Goal: Transaction & Acquisition: Purchase product/service

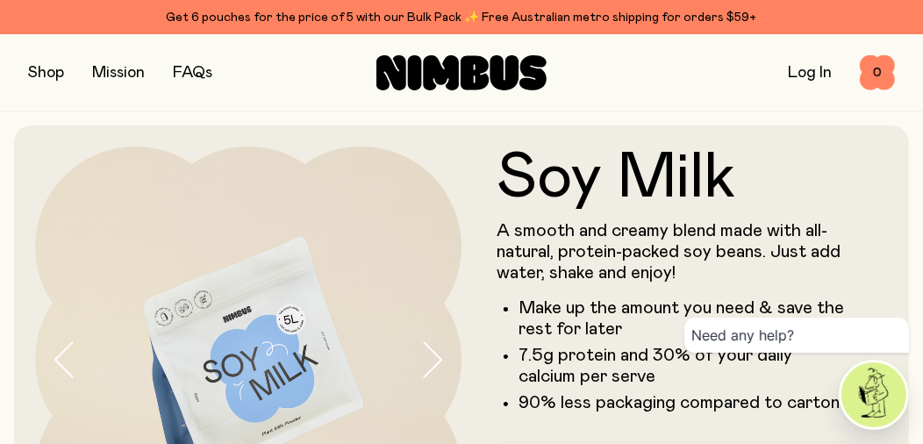
click at [808, 73] on link "Log In" at bounding box center [810, 73] width 44 height 16
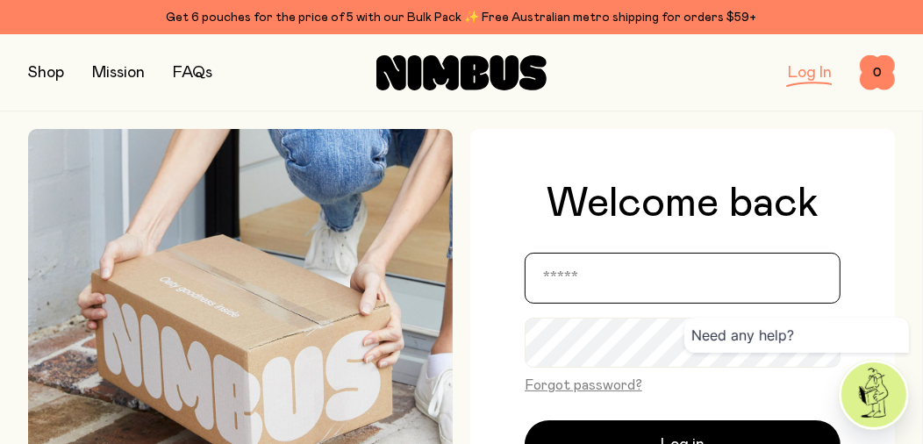
click at [663, 284] on input "email" at bounding box center [683, 278] width 316 height 51
type input "**********"
click at [525, 420] on button "Log in" at bounding box center [683, 444] width 316 height 49
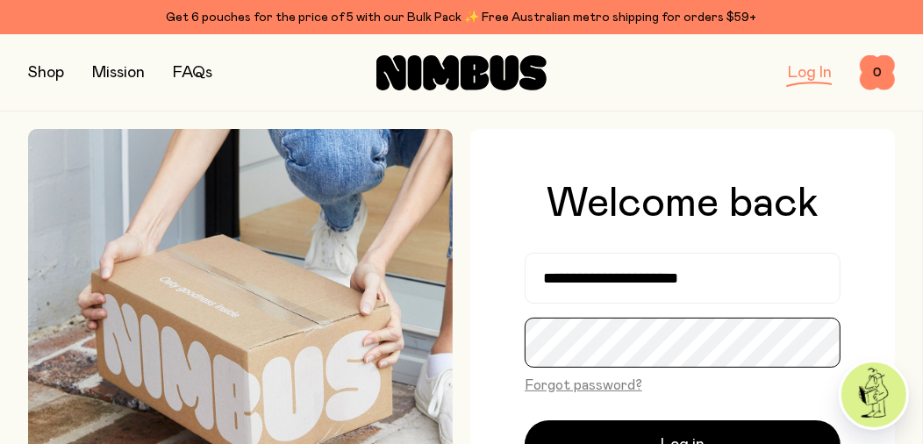
click at [525, 420] on button "Log in" at bounding box center [683, 444] width 316 height 49
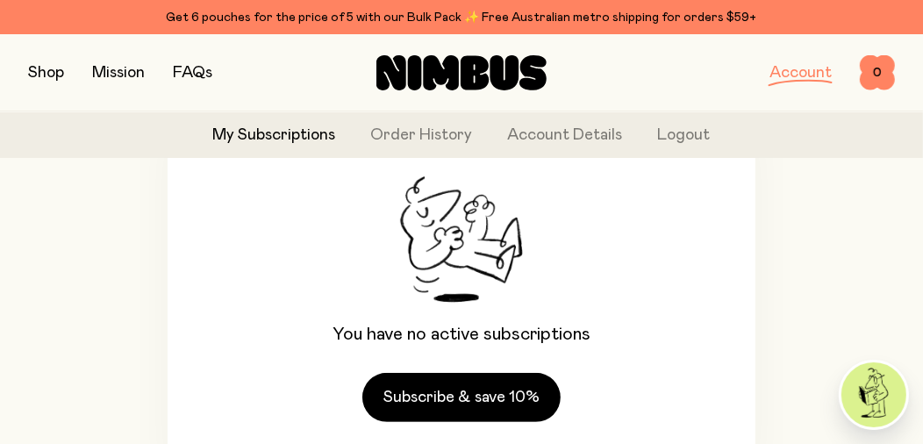
scroll to position [106, 0]
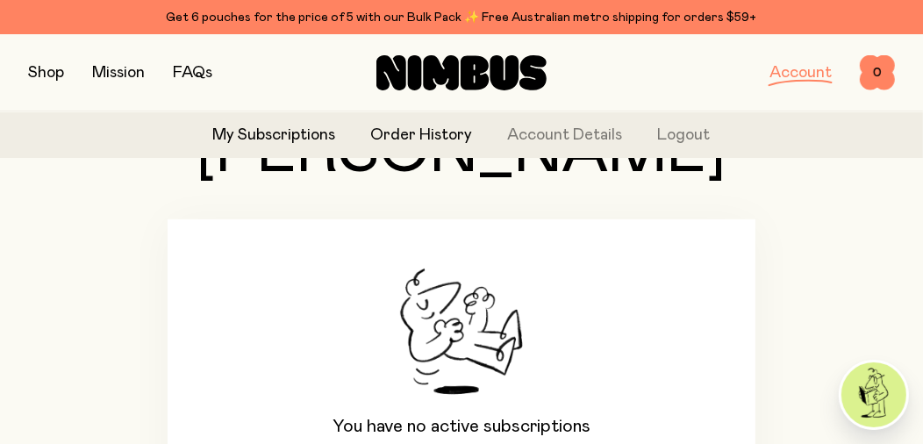
click at [422, 134] on link "Order History" at bounding box center [422, 136] width 102 height 24
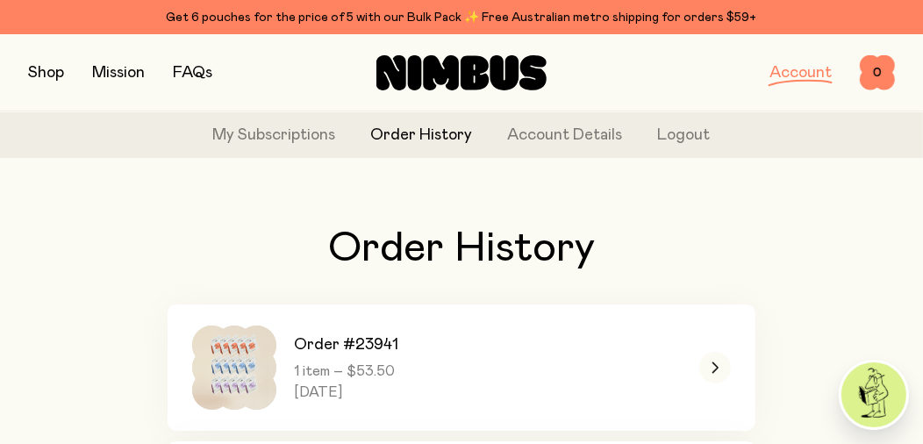
drag, startPoint x: 49, startPoint y: 71, endPoint x: 62, endPoint y: 86, distance: 19.9
click at [50, 71] on button "button" at bounding box center [46, 73] width 36 height 25
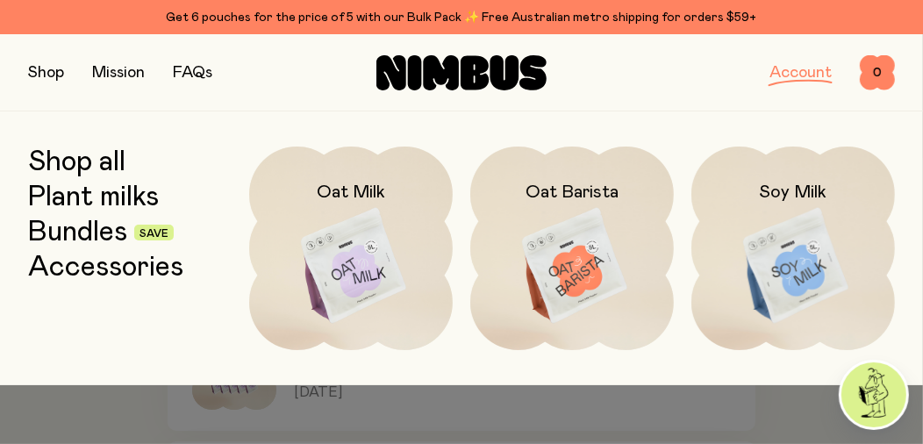
click at [797, 252] on img at bounding box center [793, 265] width 204 height 239
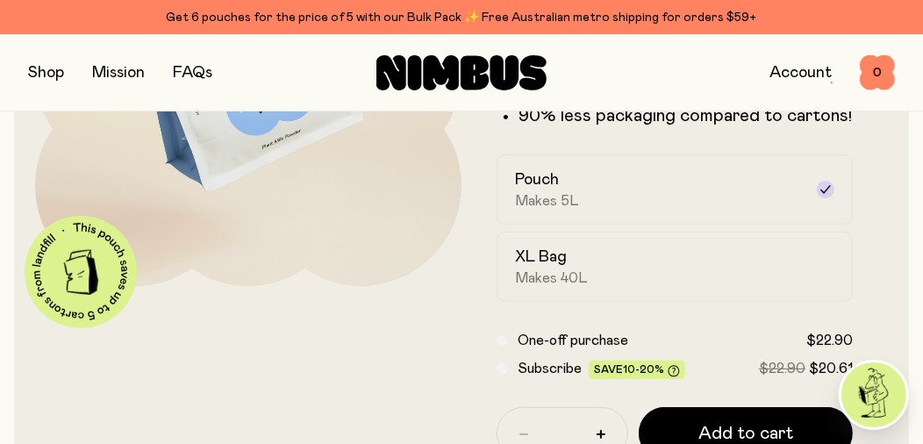
scroll to position [263, 0]
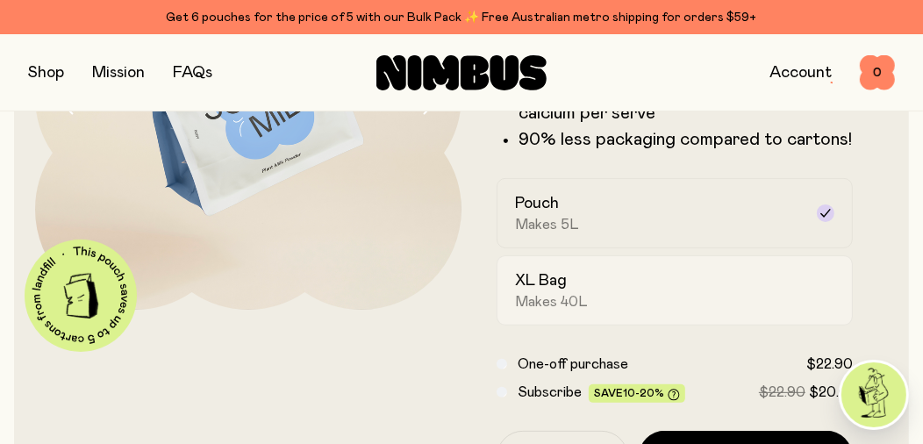
click at [619, 292] on div "XL Bag Makes 40L" at bounding box center [659, 290] width 288 height 40
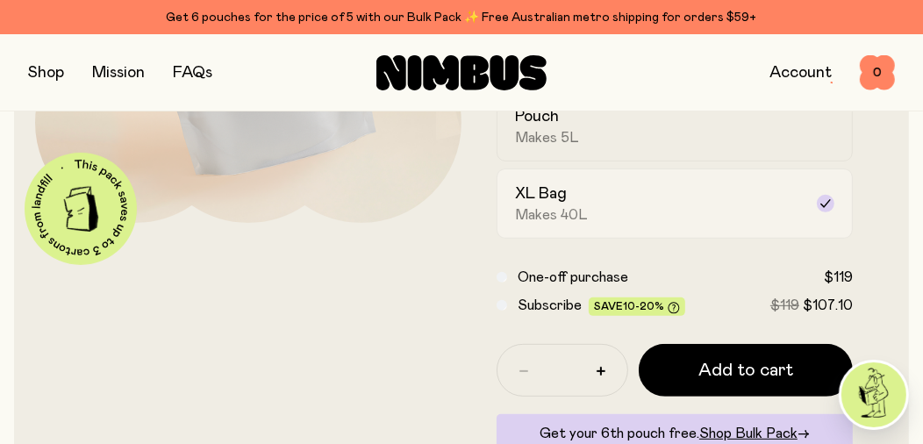
scroll to position [526, 0]
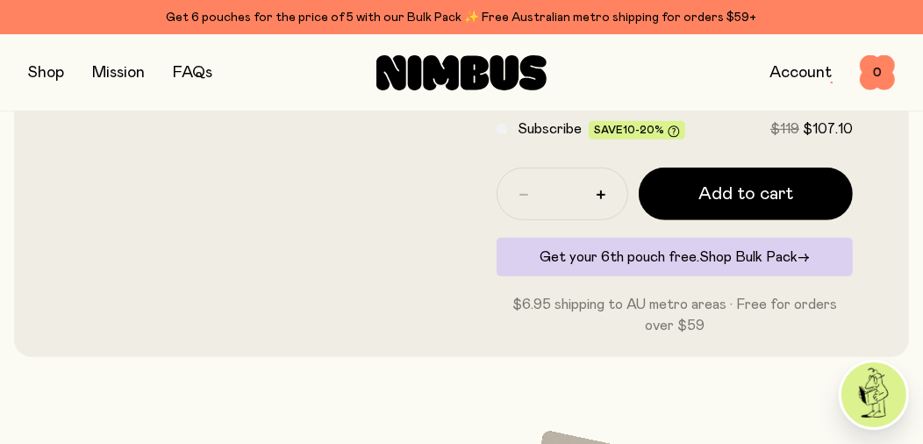
click at [720, 254] on span "Shop Bulk Pack" at bounding box center [748, 257] width 98 height 14
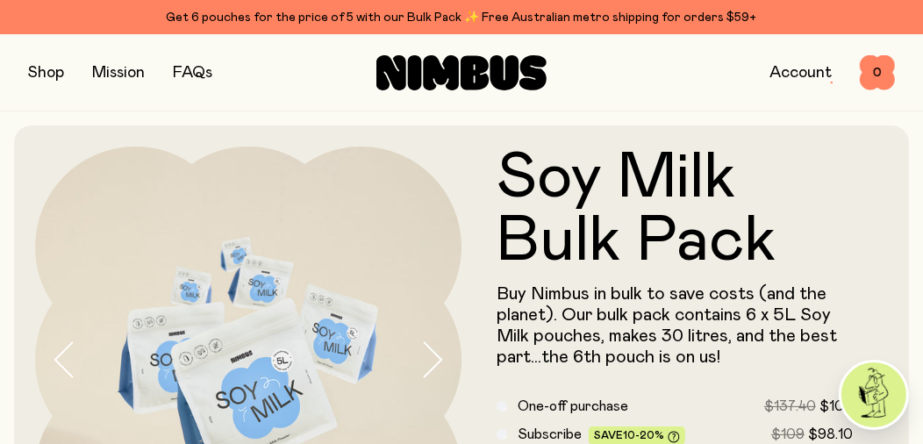
click at [54, 71] on button "button" at bounding box center [46, 73] width 36 height 25
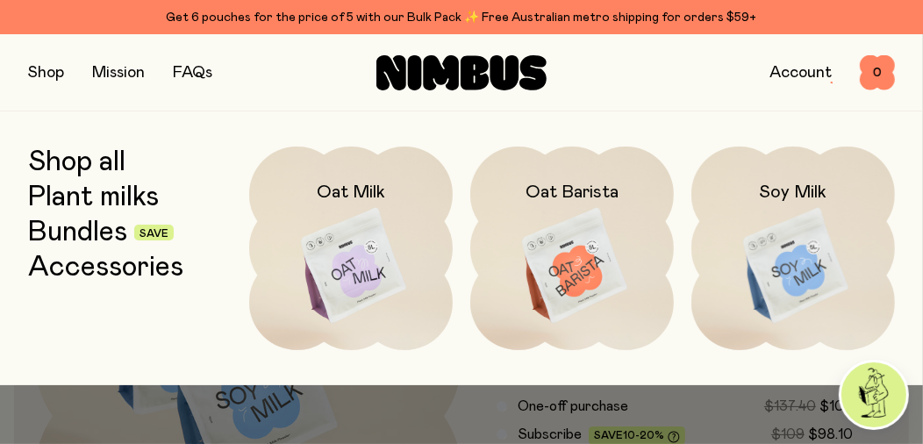
click at [569, 266] on img at bounding box center [572, 265] width 204 height 239
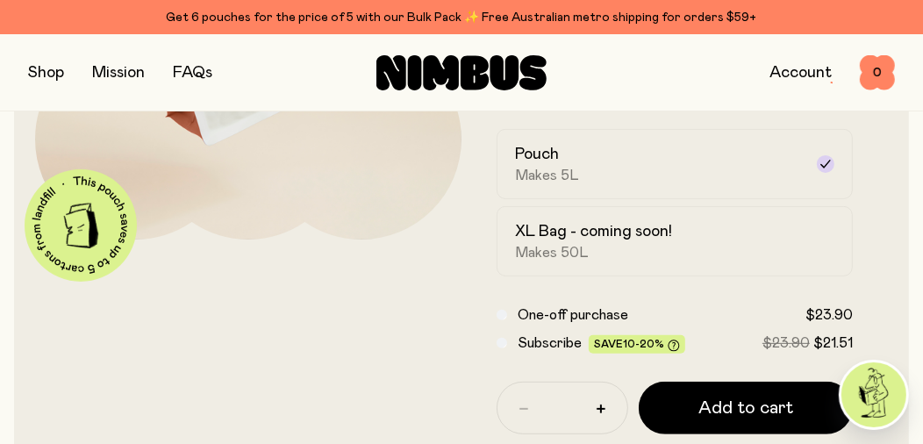
scroll to position [350, 0]
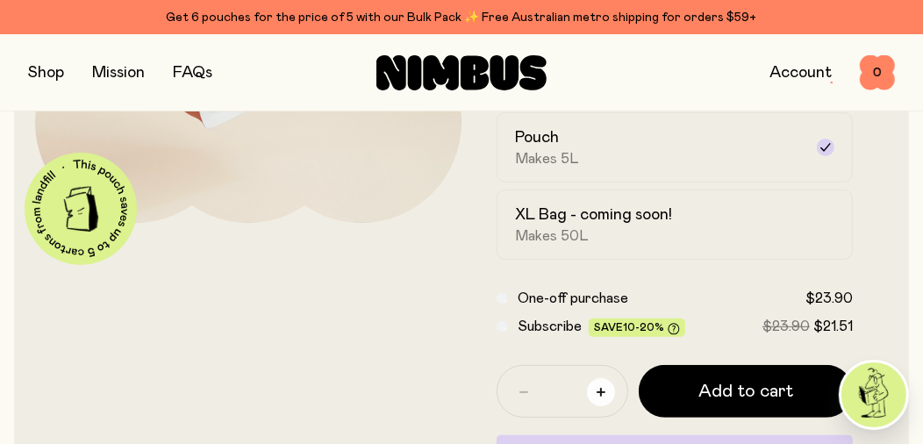
click at [599, 389] on icon "button" at bounding box center [600, 392] width 9 height 9
click at [522, 391] on icon "button" at bounding box center [523, 392] width 9 height 2
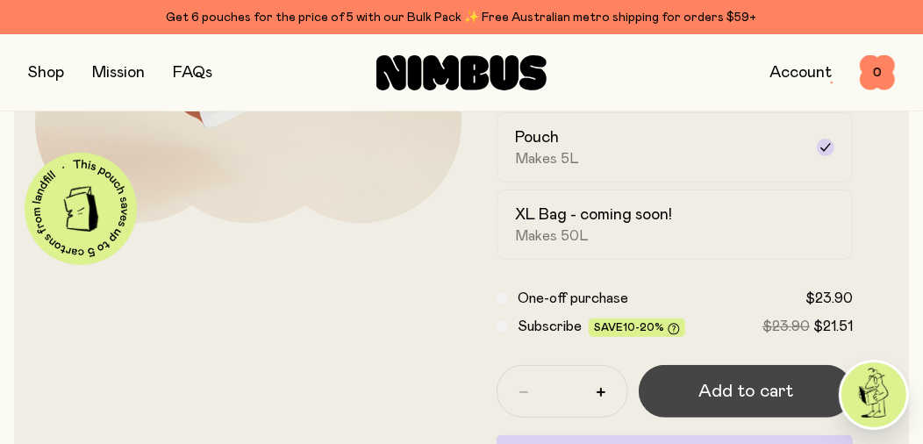
click at [729, 389] on span "Add to cart" at bounding box center [745, 391] width 95 height 25
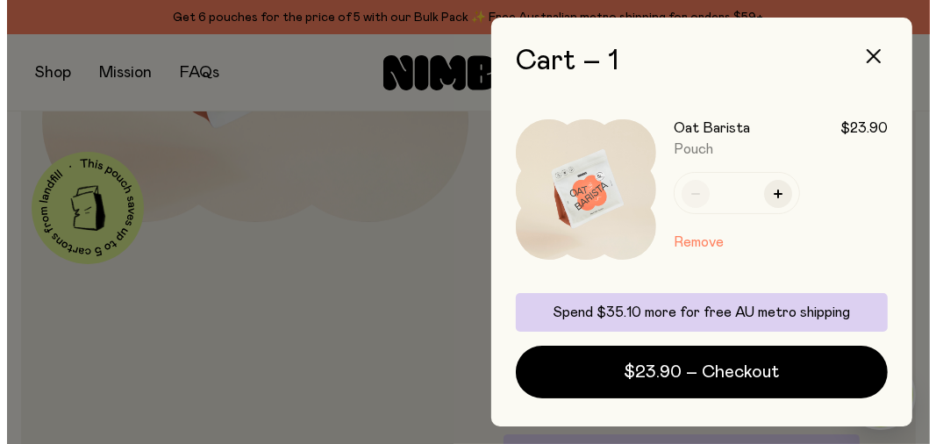
scroll to position [0, 0]
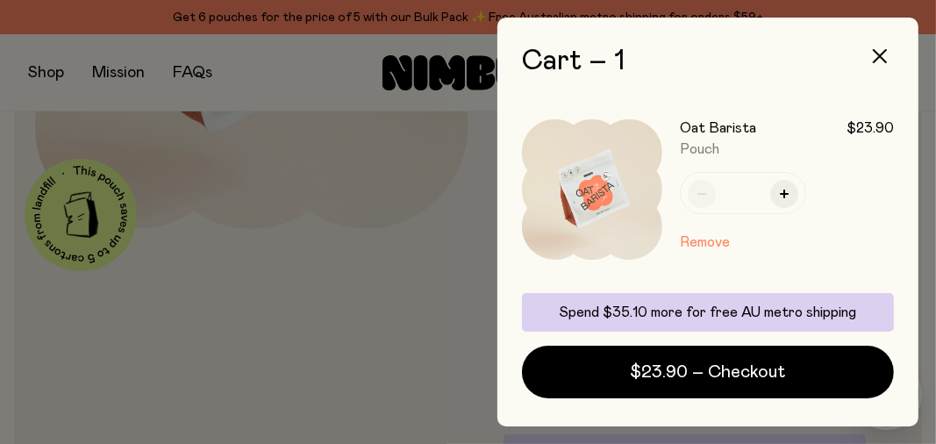
click at [167, 274] on div at bounding box center [468, 222] width 936 height 444
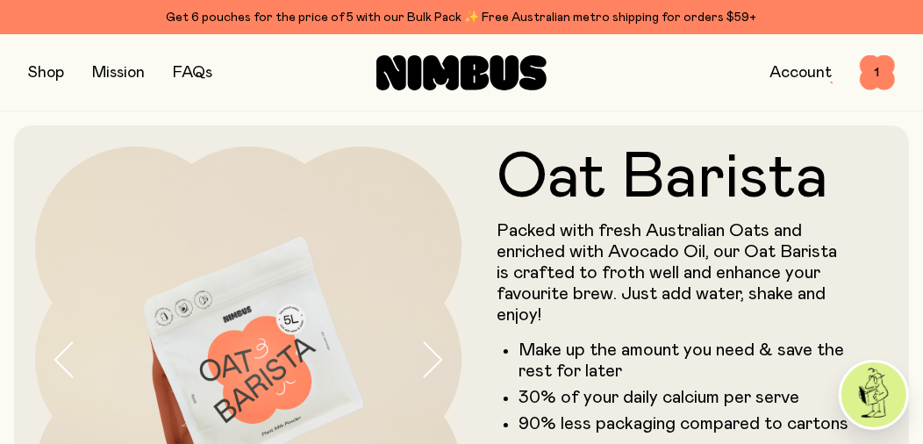
drag, startPoint x: 40, startPoint y: 73, endPoint x: 57, endPoint y: 90, distance: 24.2
click at [40, 73] on button "button" at bounding box center [46, 73] width 36 height 25
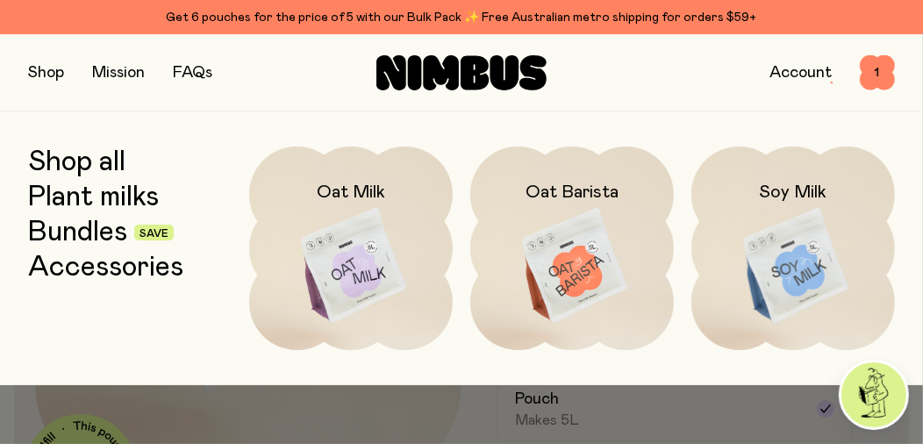
scroll to position [87, 0]
click at [64, 161] on link "Shop all" at bounding box center [76, 162] width 97 height 32
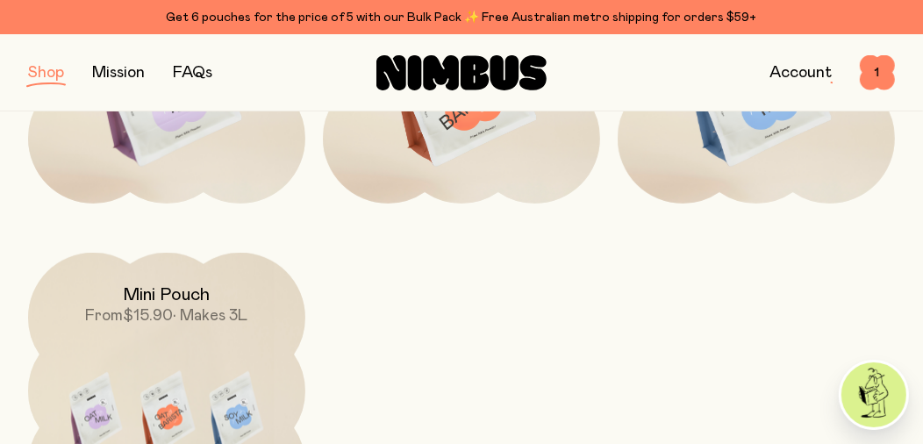
scroll to position [526, 0]
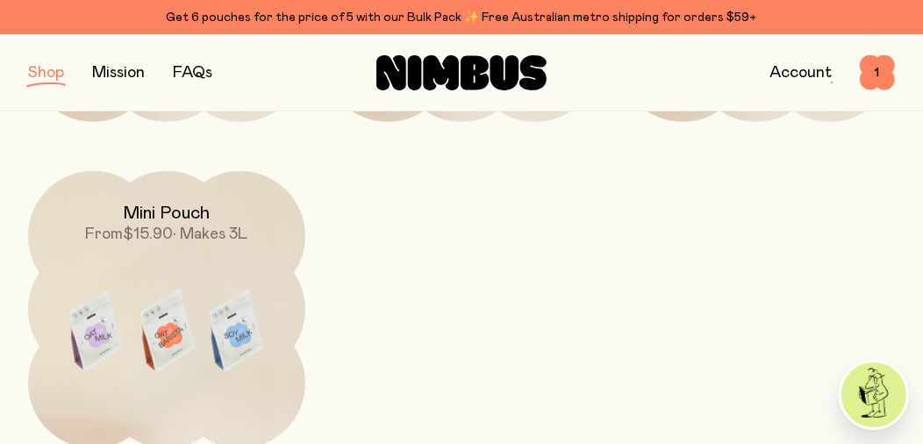
click at [115, 252] on img at bounding box center [166, 333] width 277 height 325
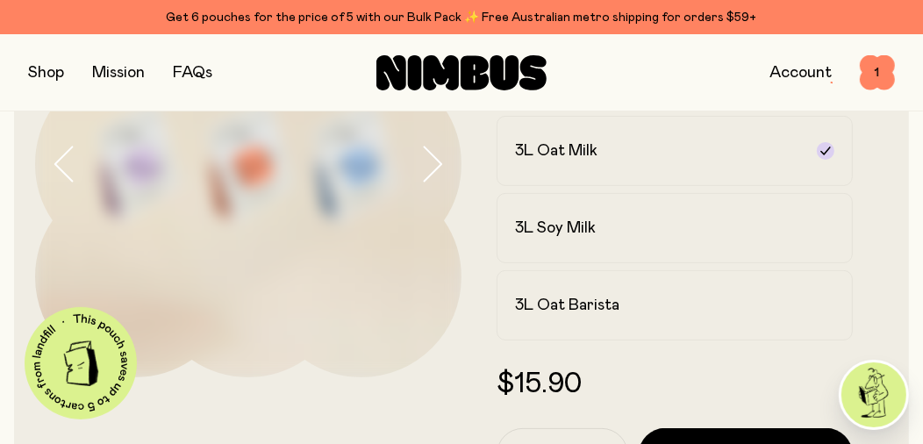
scroll to position [263, 0]
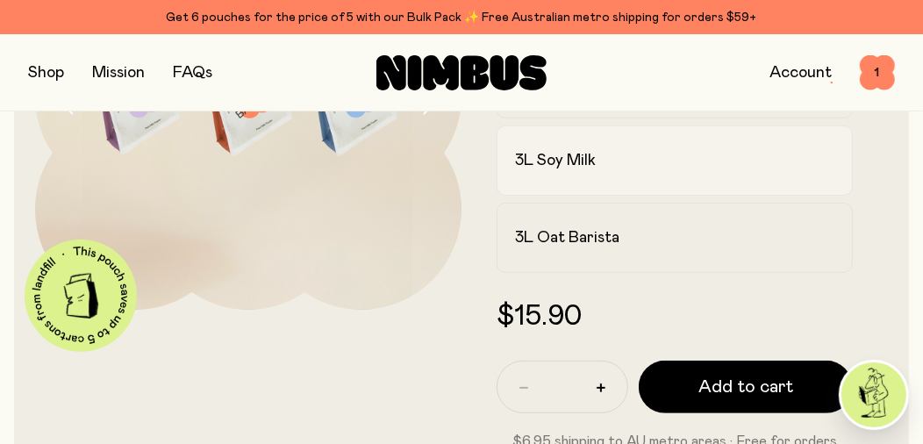
click at [550, 167] on h2 "3L Soy Milk" at bounding box center [555, 160] width 81 height 21
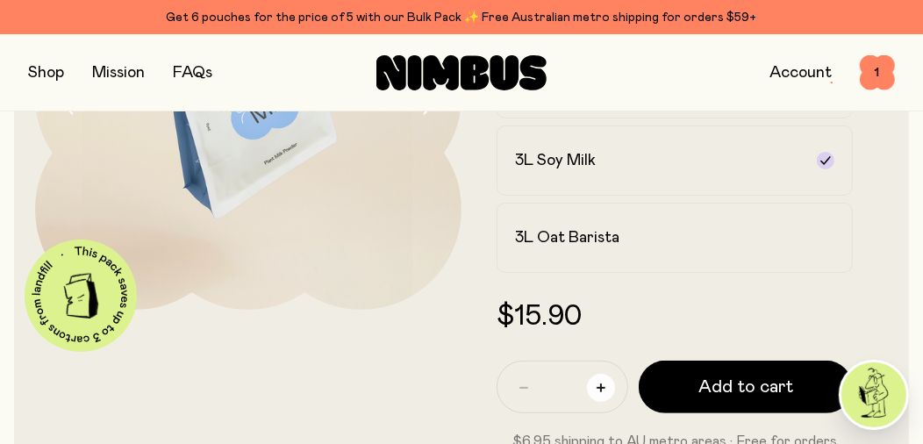
click at [605, 386] on button "button" at bounding box center [601, 388] width 28 height 28
click at [521, 383] on icon "button" at bounding box center [523, 387] width 9 height 9
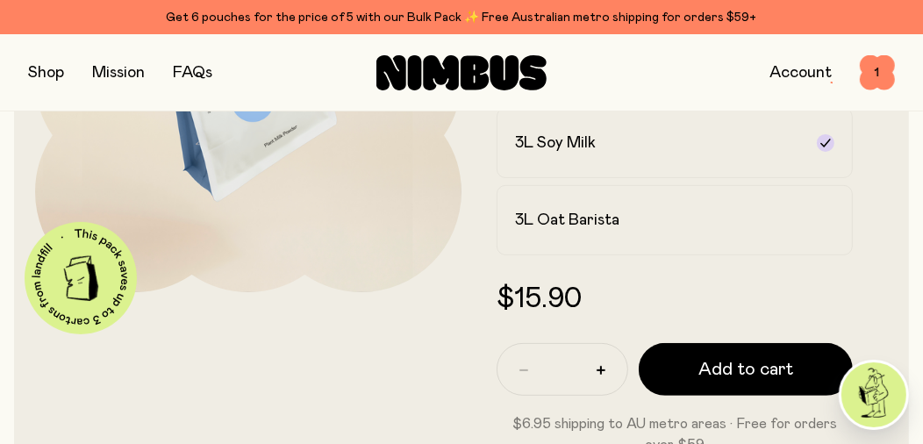
scroll to position [438, 0]
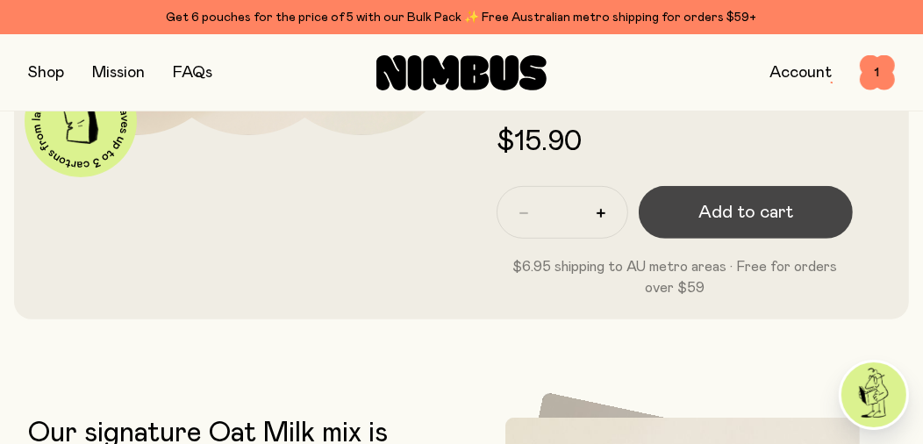
click at [741, 204] on span "Add to cart" at bounding box center [745, 212] width 95 height 25
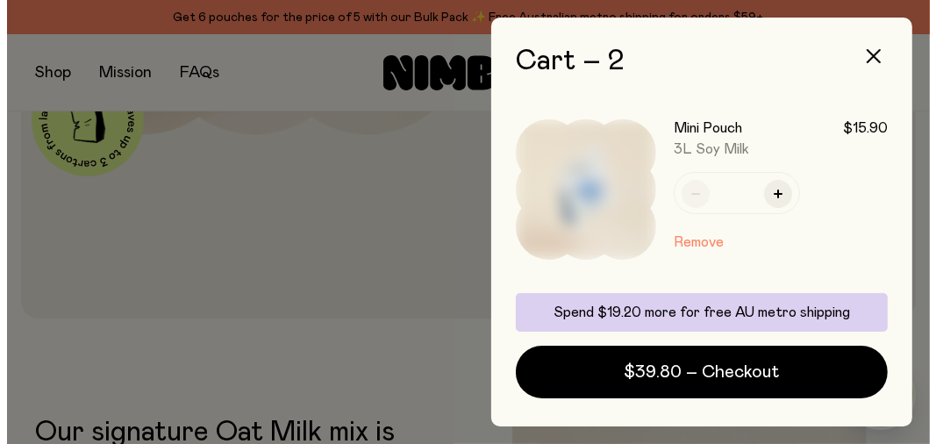
scroll to position [0, 0]
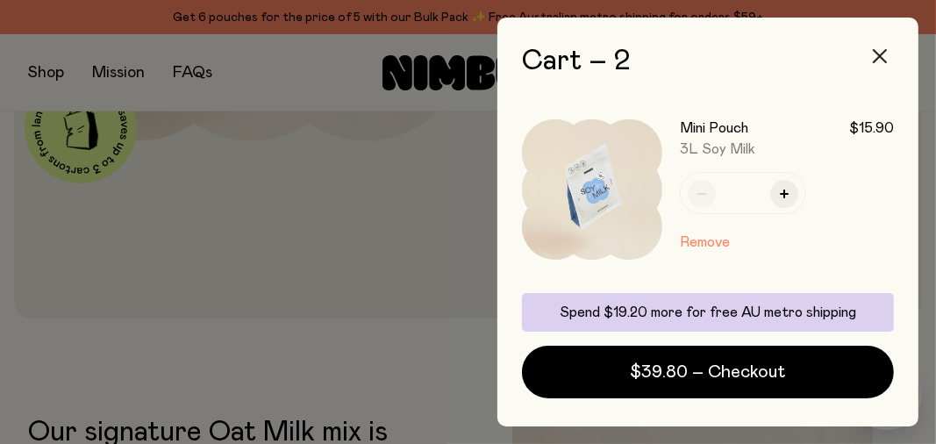
click at [866, 53] on icon "button" at bounding box center [880, 56] width 14 height 14
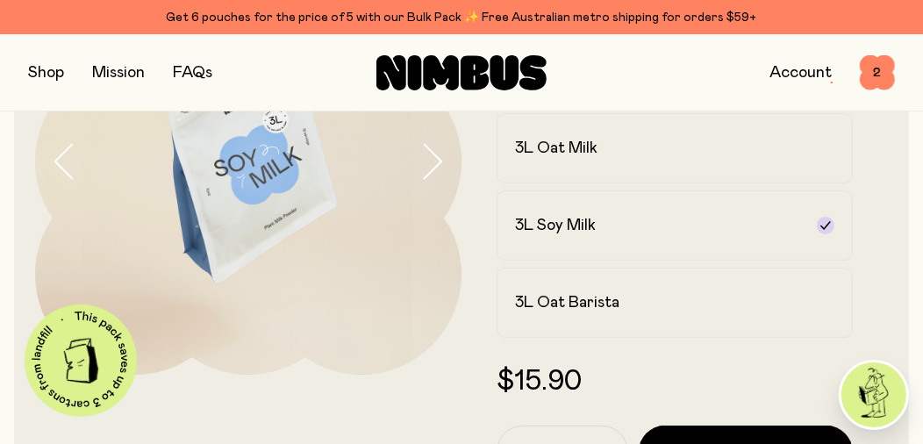
scroll to position [175, 0]
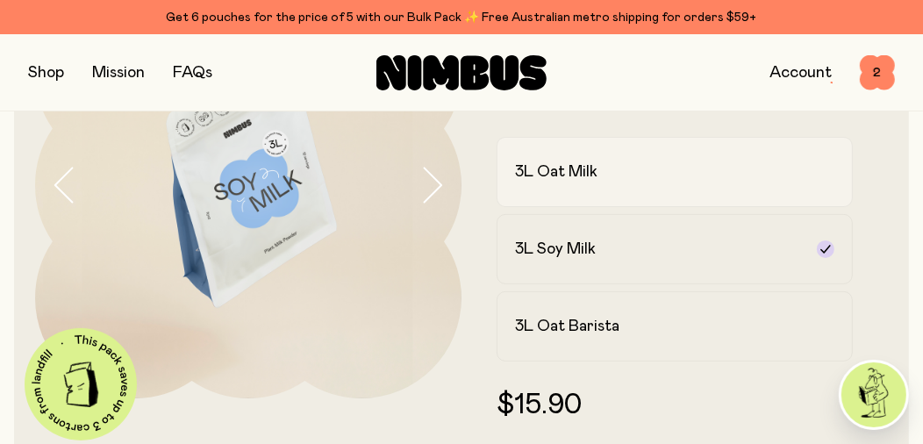
click at [576, 170] on h2 "3L Oat Milk" at bounding box center [556, 171] width 82 height 21
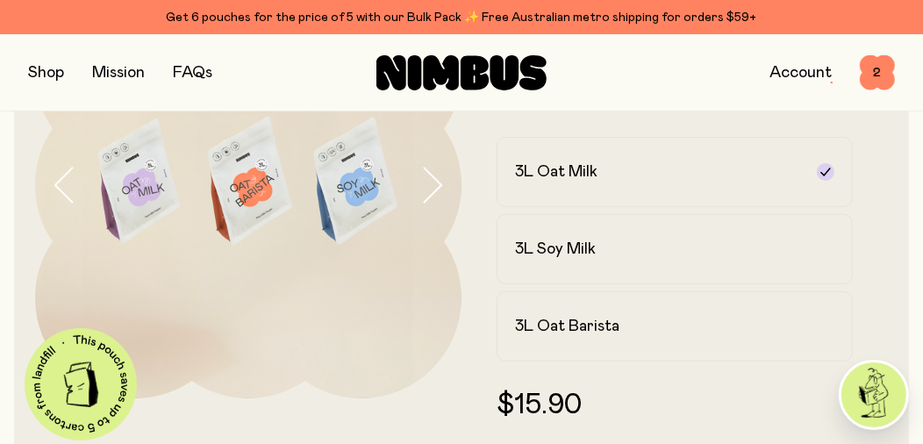
click at [139, 180] on img at bounding box center [248, 185] width 426 height 426
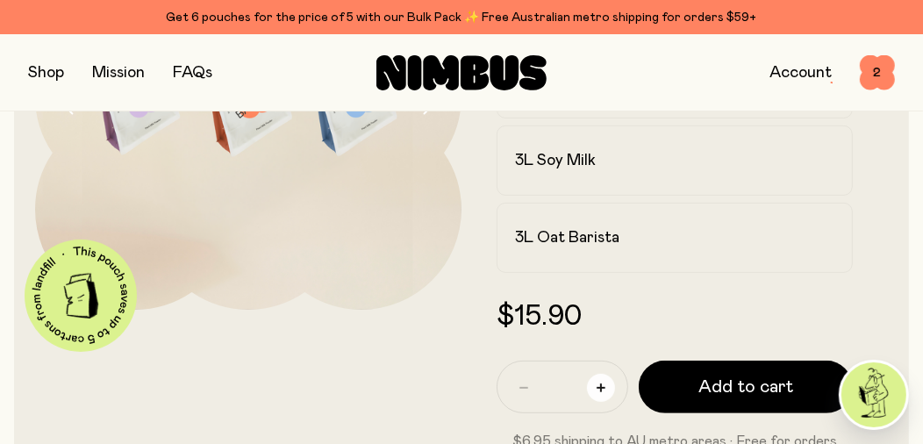
click at [604, 386] on icon "button" at bounding box center [600, 387] width 9 height 9
click at [519, 387] on icon "button" at bounding box center [523, 388] width 9 height 2
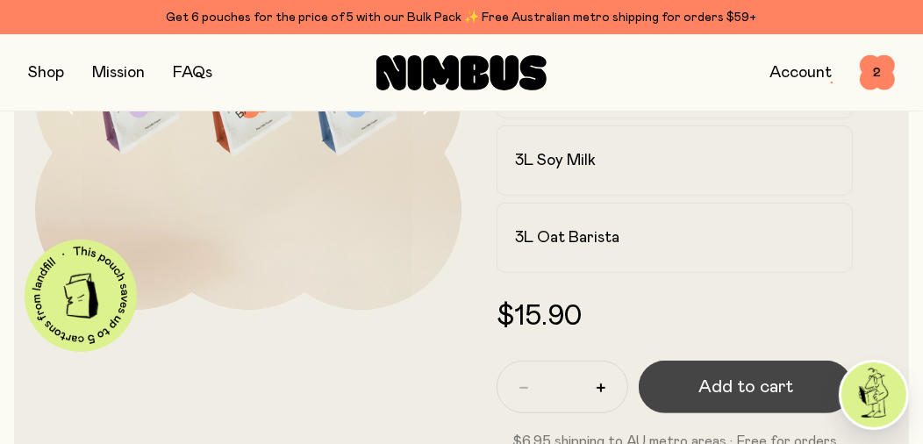
click at [732, 384] on span "Add to cart" at bounding box center [745, 387] width 95 height 25
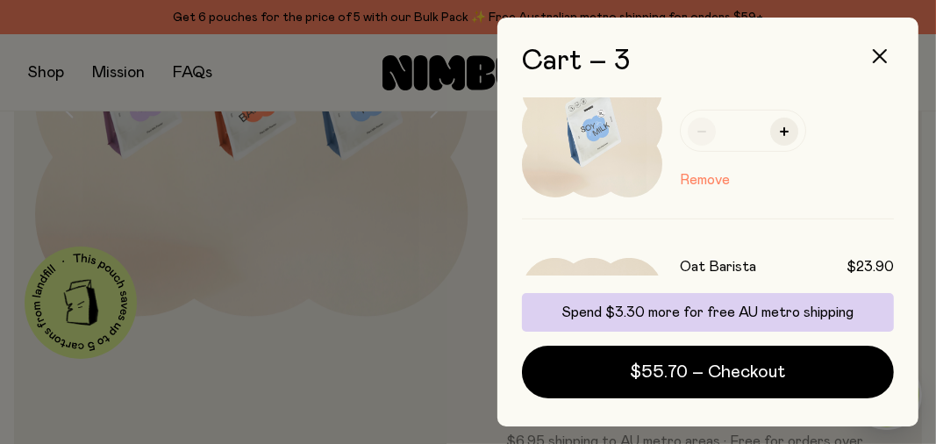
scroll to position [175, 0]
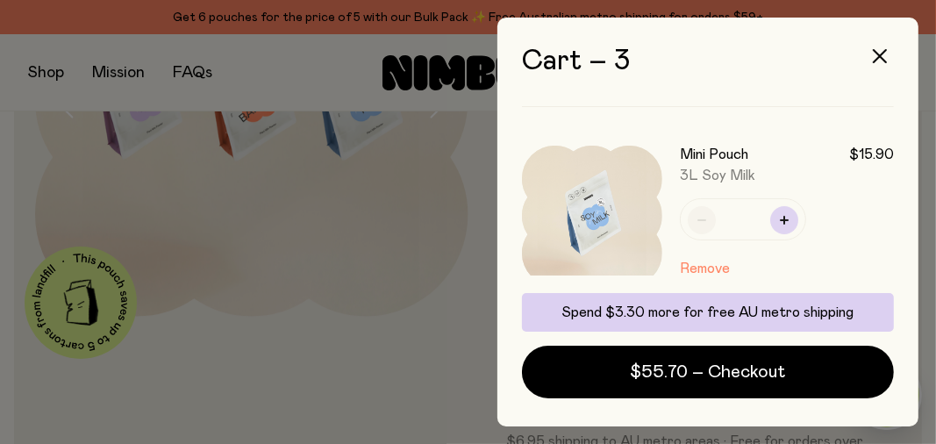
click at [781, 221] on icon "button" at bounding box center [784, 220] width 9 height 9
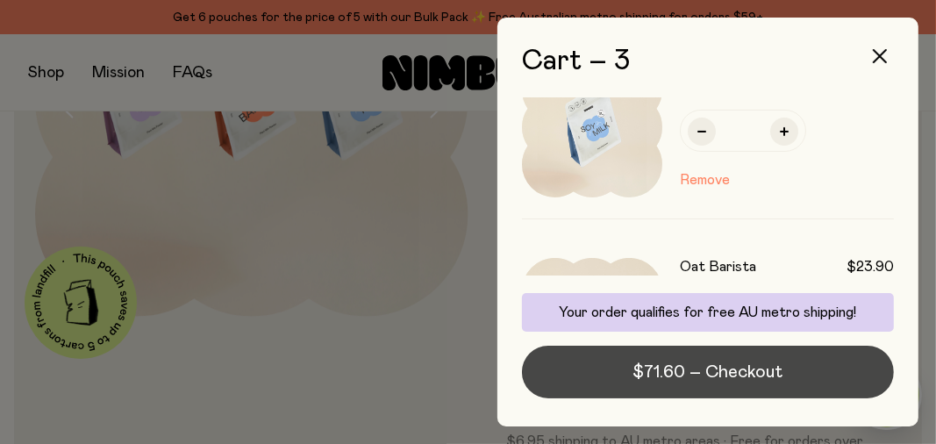
click at [698, 370] on span "$71.60 – Checkout" at bounding box center [708, 372] width 150 height 25
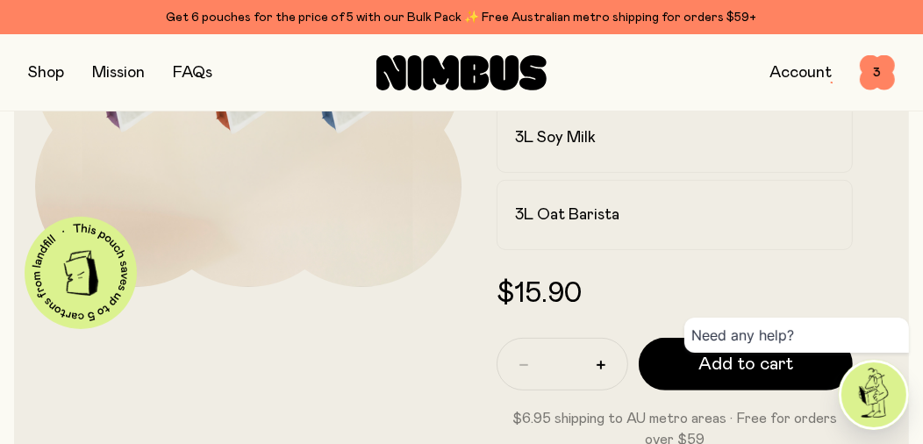
scroll to position [104, 0]
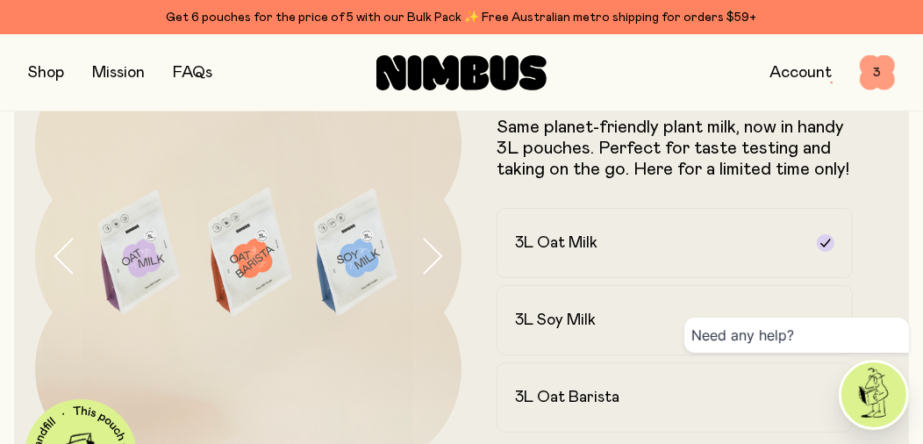
drag, startPoint x: 732, startPoint y: 207, endPoint x: 868, endPoint y: 76, distance: 188.0
click at [868, 76] on span "3" at bounding box center [877, 72] width 35 height 35
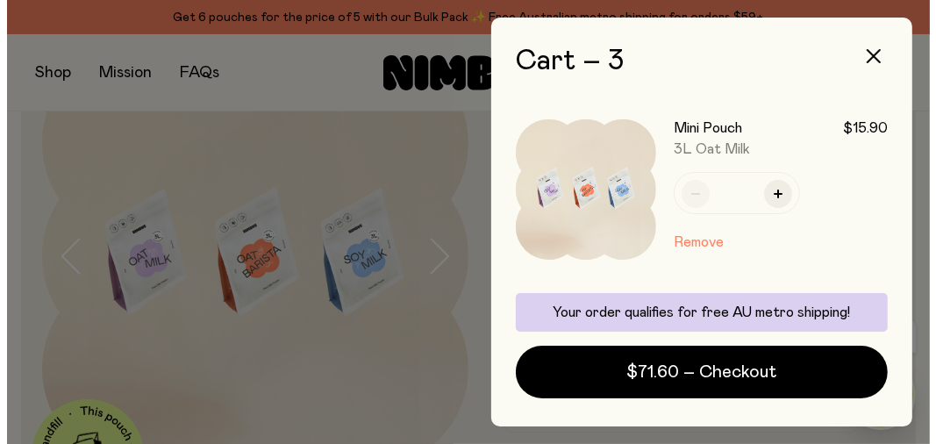
scroll to position [0, 0]
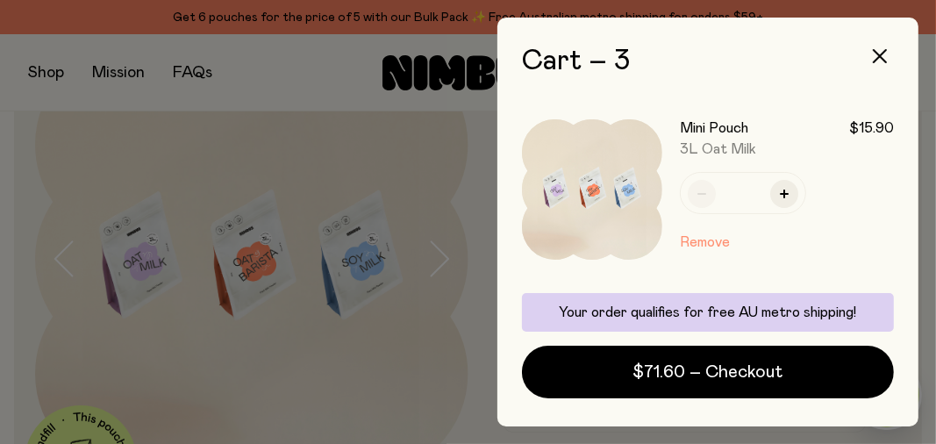
click at [698, 239] on button "Remove" at bounding box center [705, 242] width 50 height 21
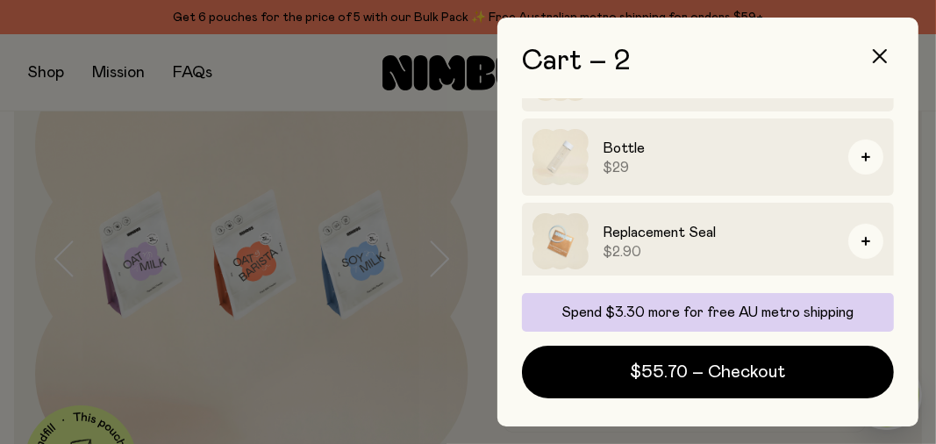
scroll to position [496, 0]
click at [563, 245] on img at bounding box center [560, 239] width 56 height 56
click at [879, 53] on icon "button" at bounding box center [880, 56] width 14 height 14
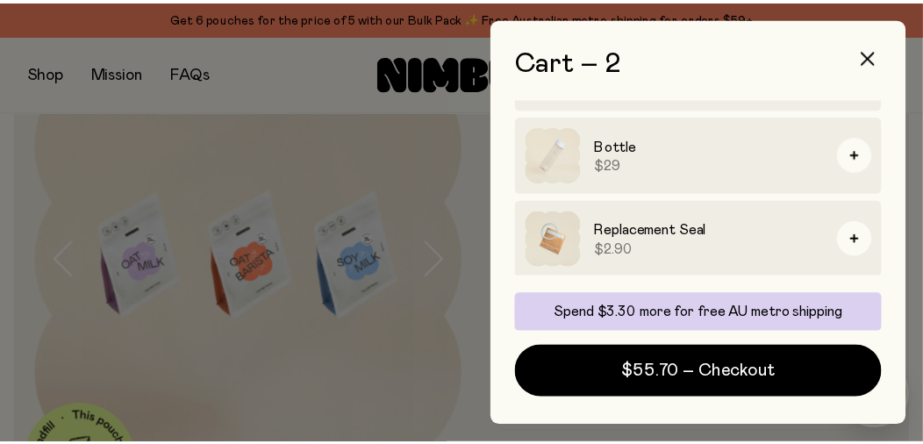
scroll to position [104, 0]
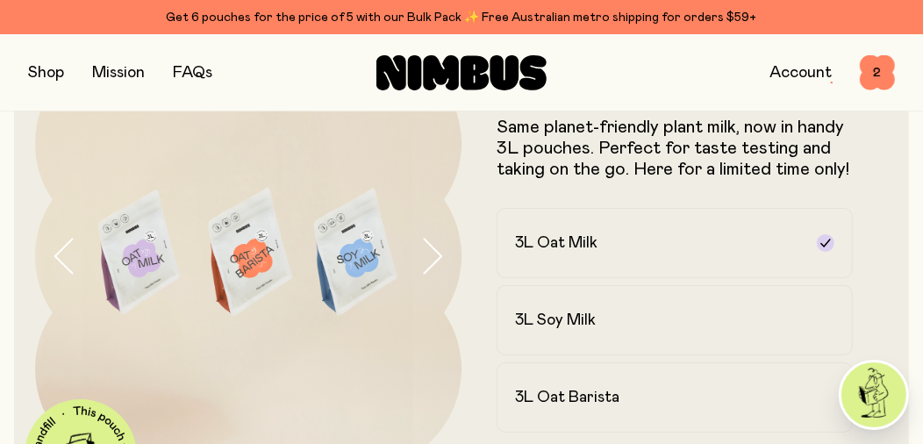
click at [42, 70] on button "button" at bounding box center [46, 73] width 36 height 25
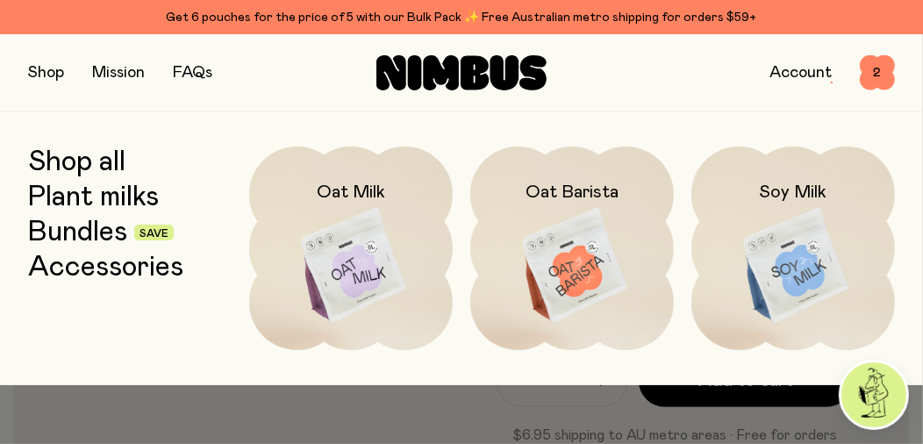
scroll to position [279, 0]
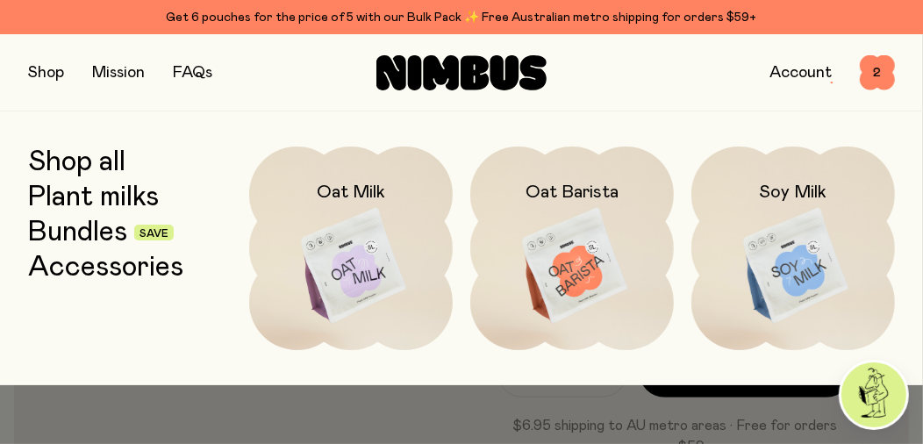
click at [106, 263] on link "Accessories" at bounding box center [105, 268] width 155 height 32
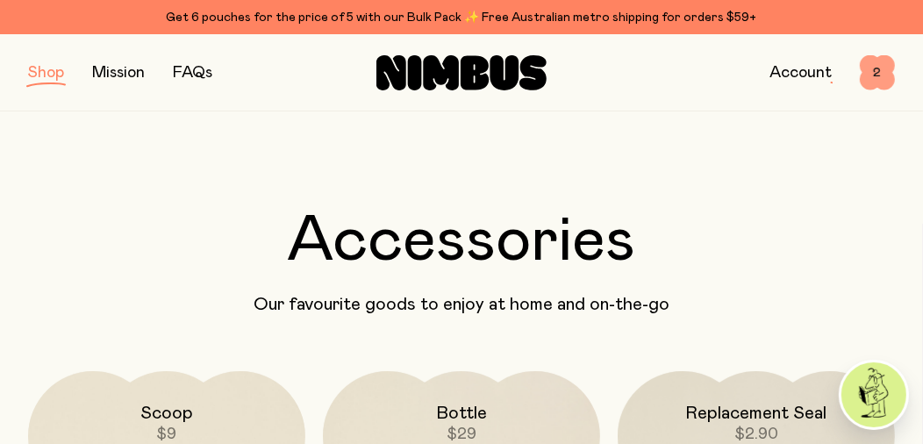
drag, startPoint x: 844, startPoint y: 99, endPoint x: 875, endPoint y: 75, distance: 39.5
click at [875, 75] on span "2" at bounding box center [877, 72] width 35 height 35
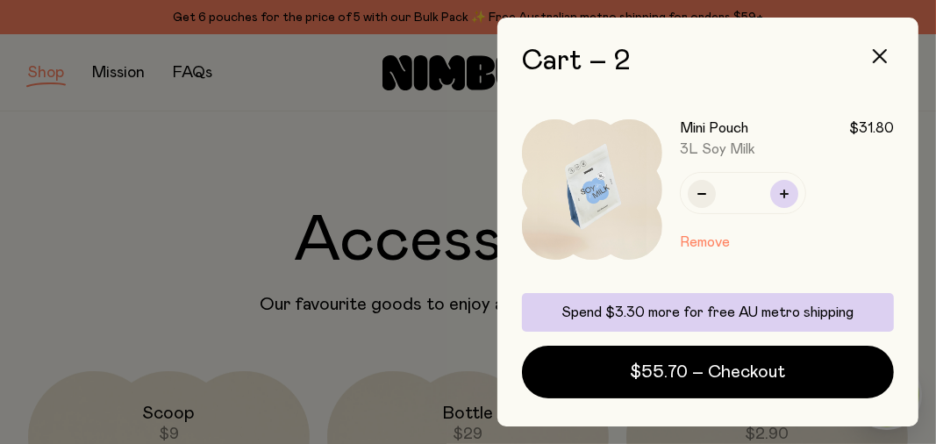
click at [785, 190] on icon "button" at bounding box center [784, 193] width 9 height 9
click at [699, 195] on icon "button" at bounding box center [701, 193] width 9 height 9
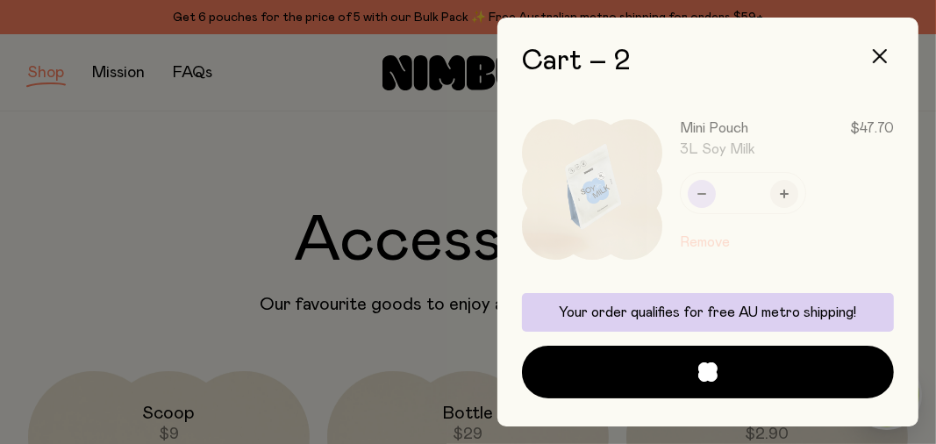
click at [699, 195] on div "Mini Pouch $47.70 3L Soy Milk * Remove" at bounding box center [708, 189] width 372 height 183
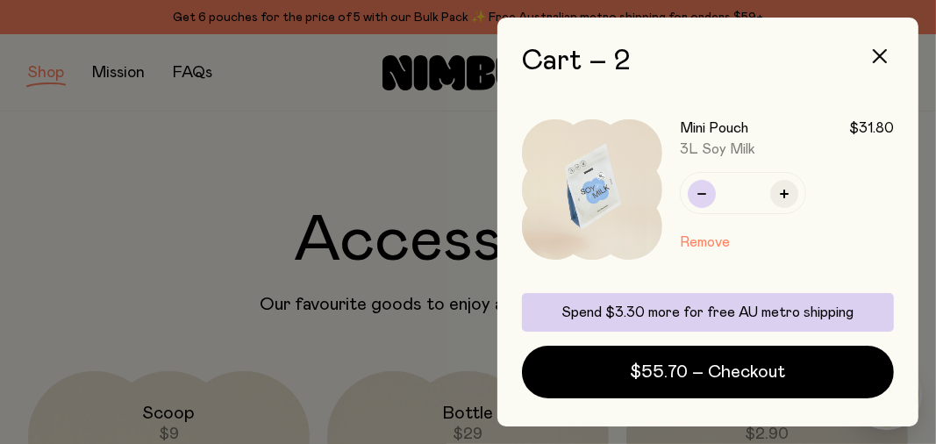
click at [699, 195] on icon "button" at bounding box center [701, 193] width 9 height 9
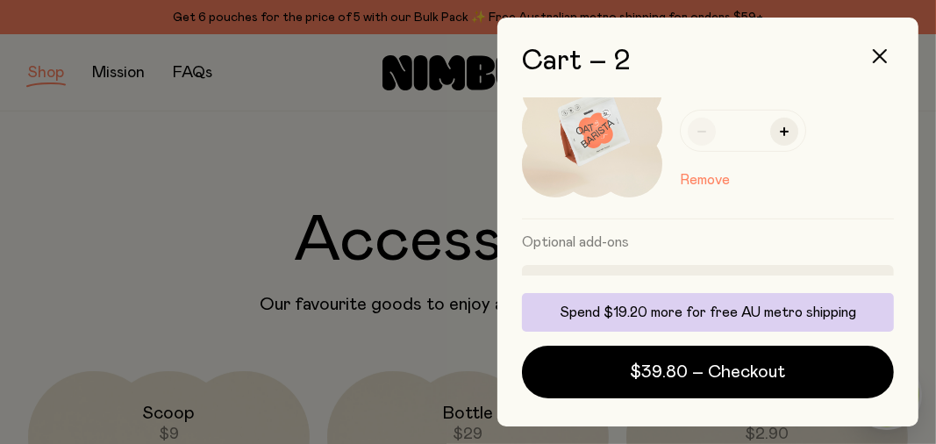
scroll to position [175, 0]
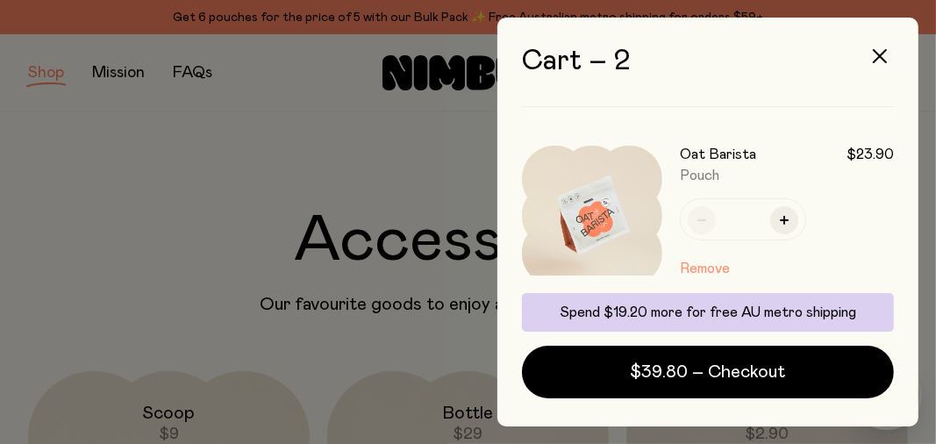
click at [691, 267] on button "Remove" at bounding box center [705, 268] width 50 height 21
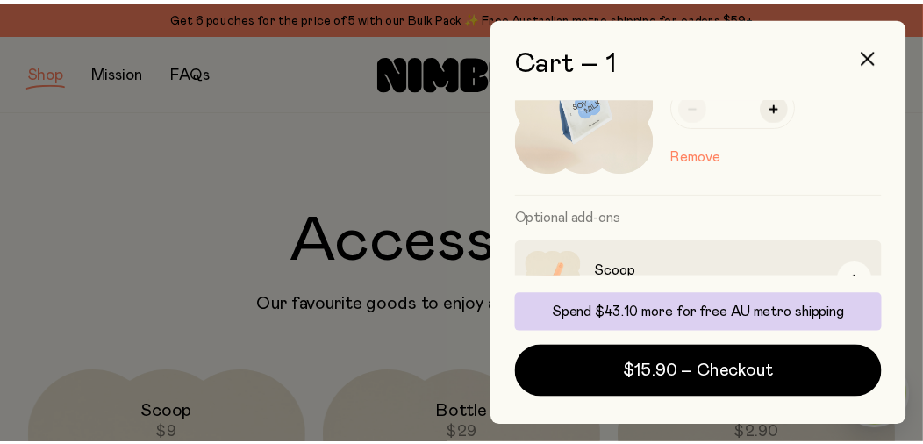
scroll to position [0, 0]
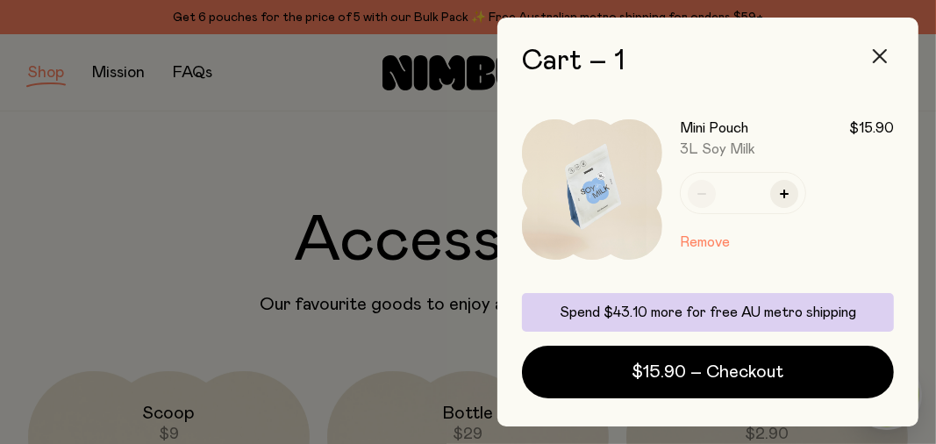
click at [880, 54] on icon "button" at bounding box center [880, 56] width 14 height 14
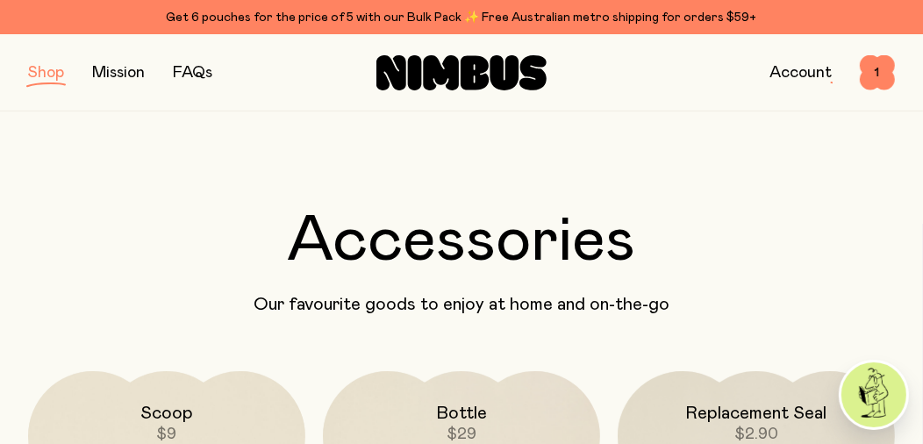
click at [47, 75] on button "button" at bounding box center [46, 73] width 36 height 25
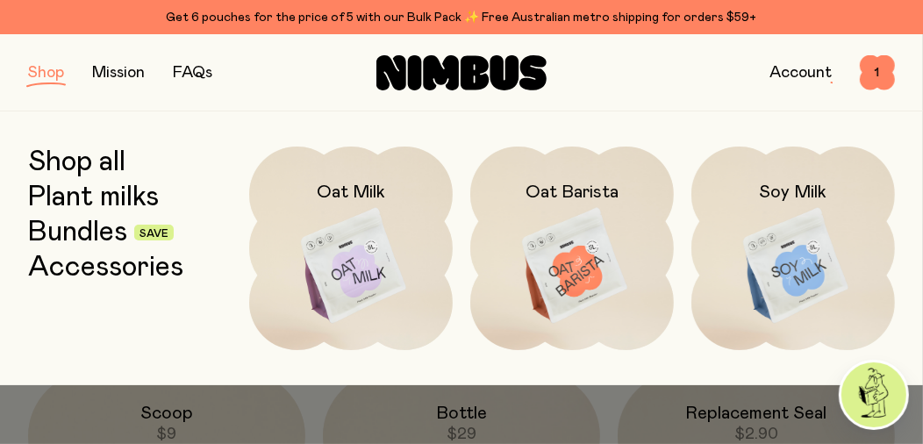
click at [549, 274] on img at bounding box center [572, 265] width 204 height 239
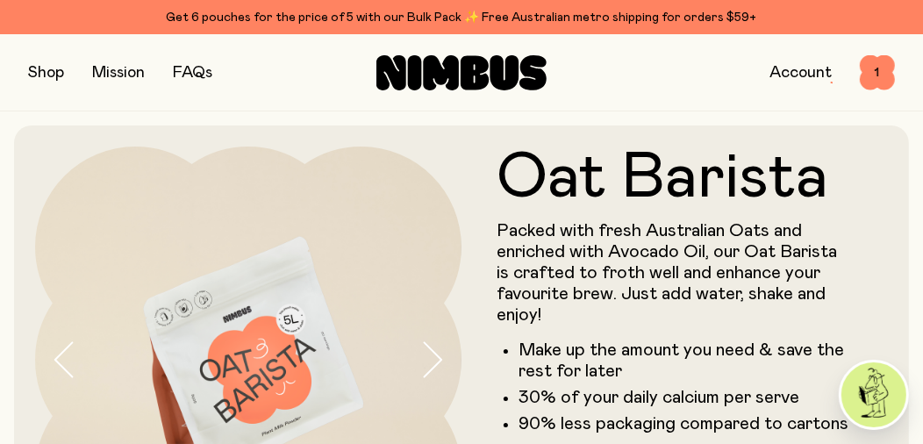
click at [41, 72] on button "button" at bounding box center [46, 73] width 36 height 25
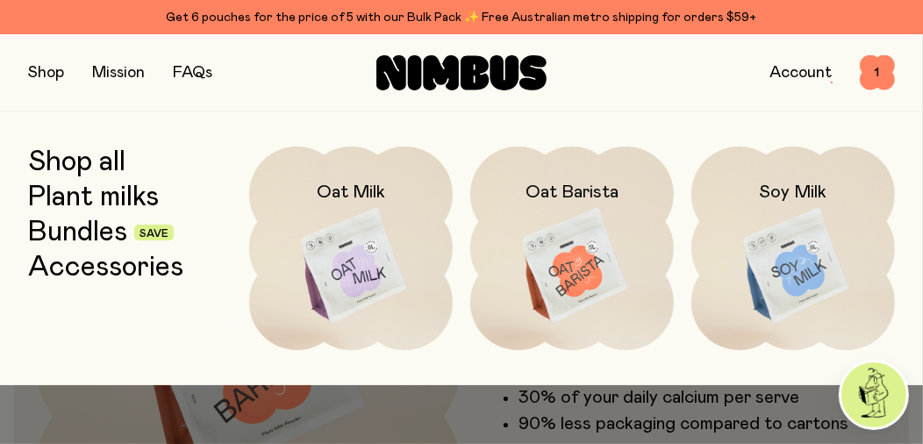
click at [103, 233] on link "Bundles" at bounding box center [77, 233] width 99 height 32
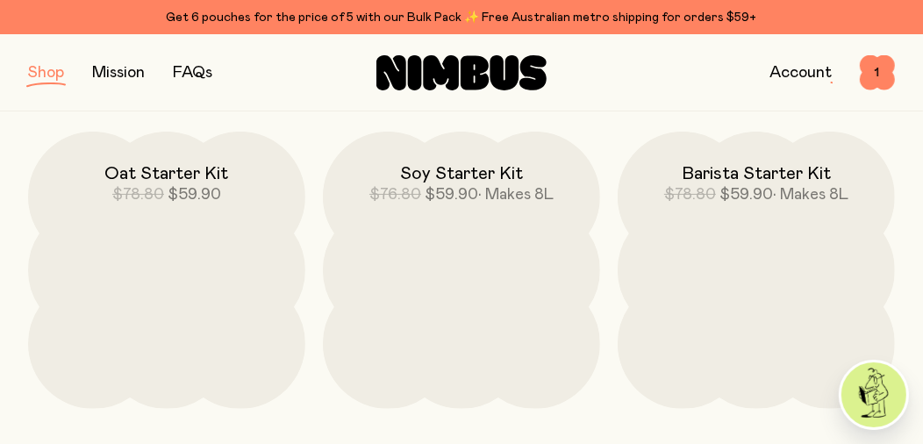
scroll to position [263, 0]
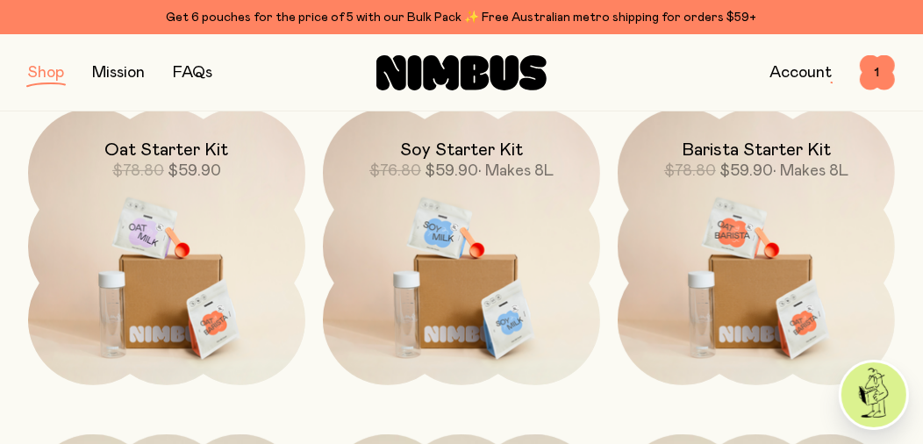
click at [527, 261] on img at bounding box center [461, 270] width 277 height 325
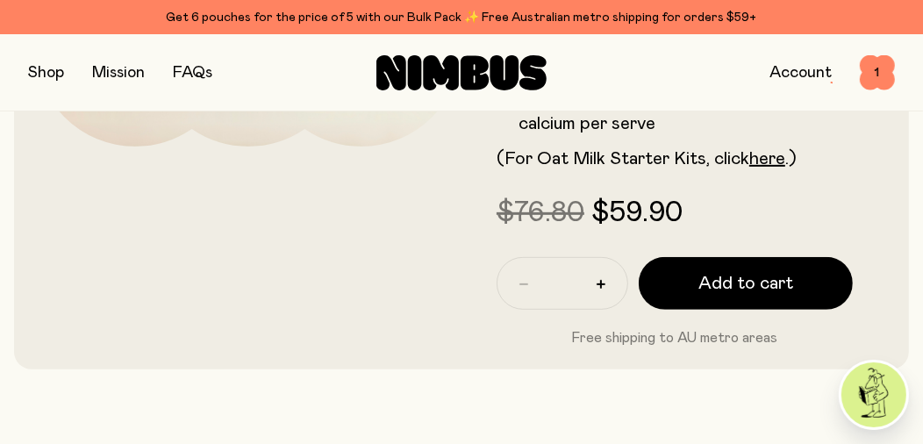
scroll to position [438, 0]
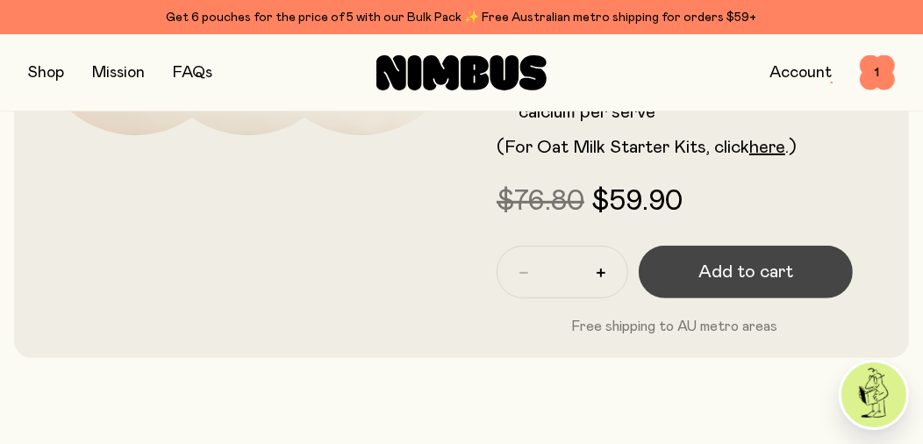
click at [737, 270] on span "Add to cart" at bounding box center [745, 272] width 95 height 25
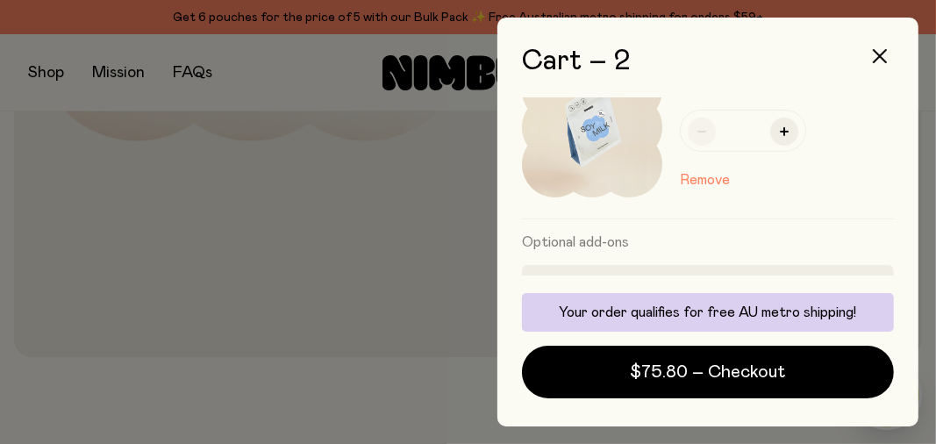
scroll to position [175, 0]
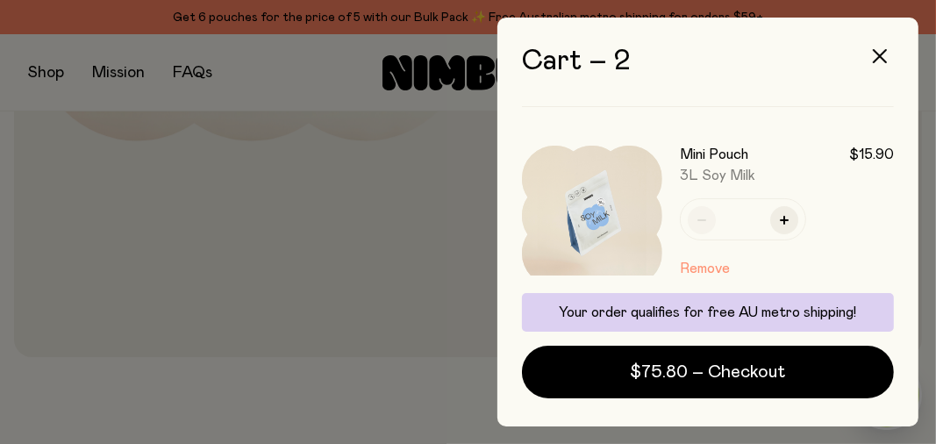
click at [718, 268] on button "Remove" at bounding box center [705, 268] width 50 height 21
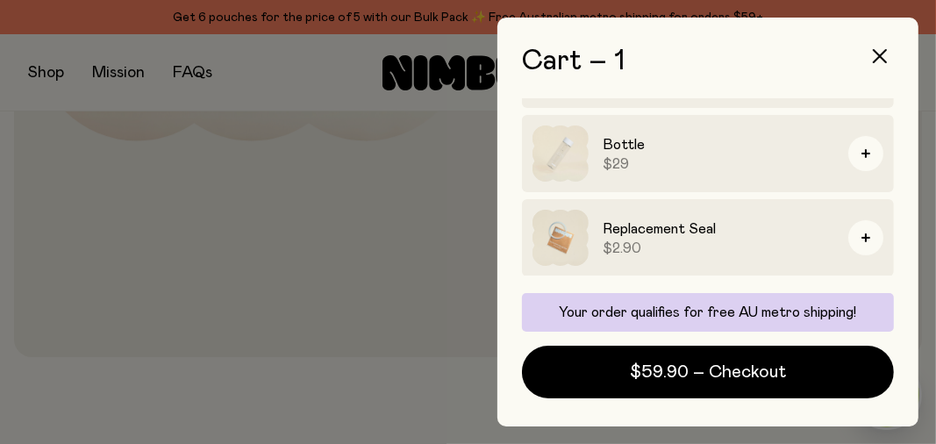
scroll to position [0, 0]
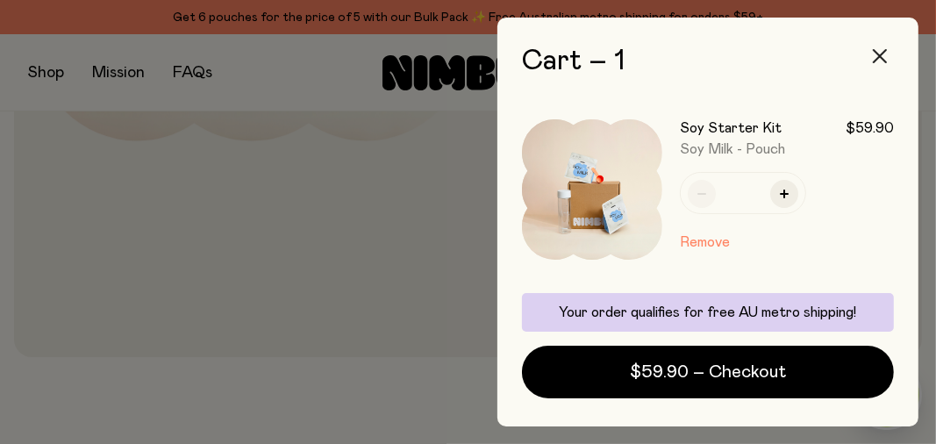
click at [879, 54] on icon "button" at bounding box center [880, 56] width 14 height 14
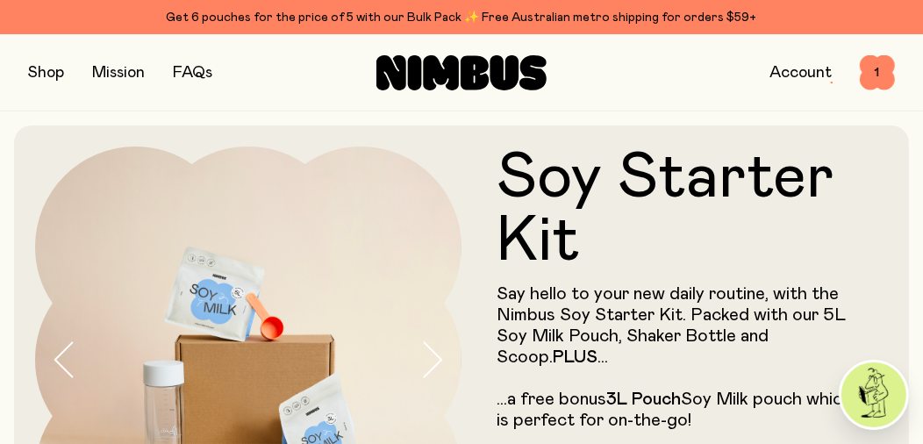
click at [43, 72] on button "button" at bounding box center [46, 73] width 36 height 25
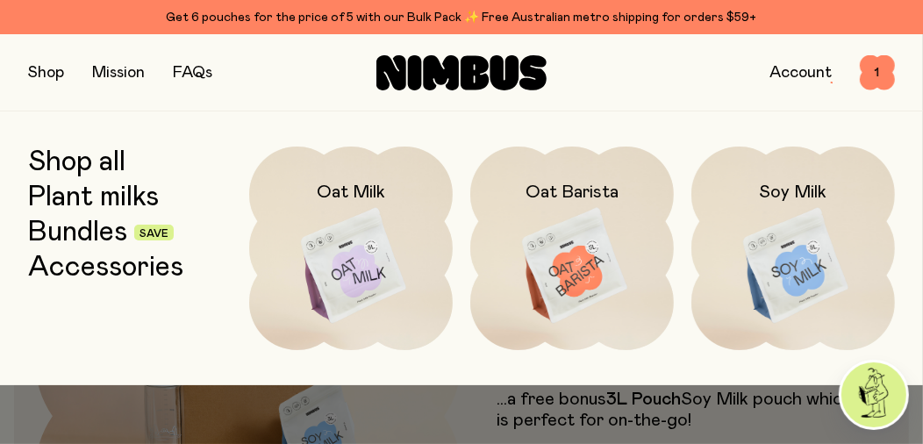
click at [581, 219] on img at bounding box center [572, 265] width 204 height 239
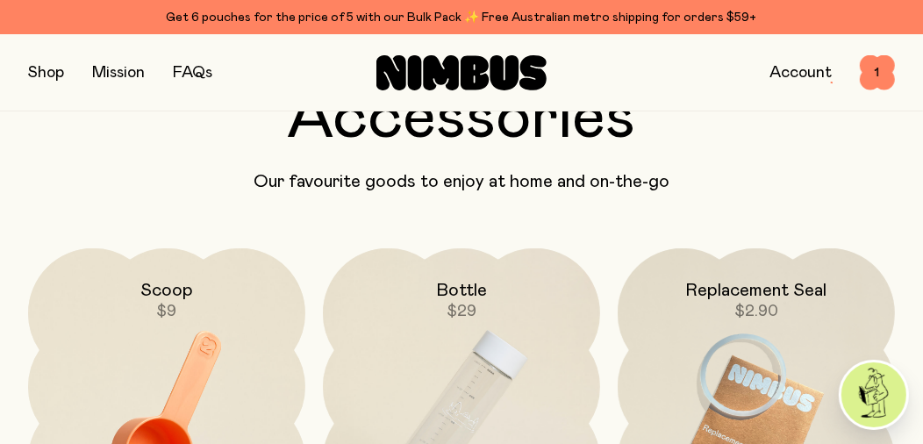
scroll to position [3596, 0]
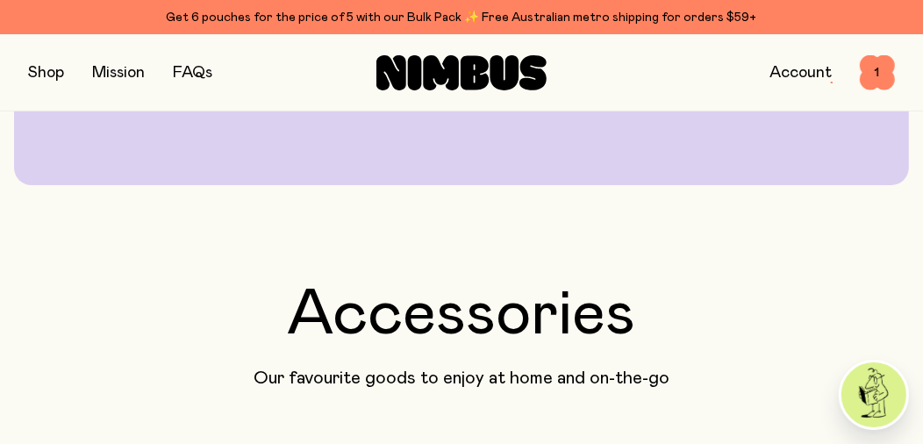
click at [43, 70] on button "button" at bounding box center [46, 73] width 36 height 25
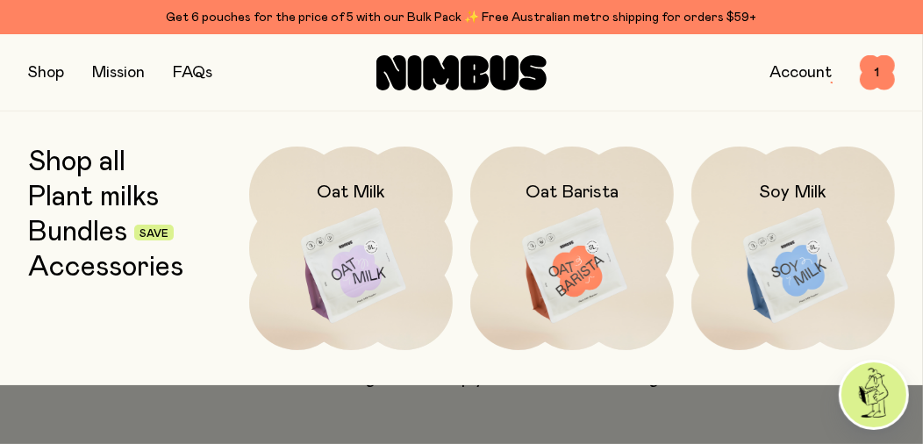
click at [87, 165] on link "Shop all" at bounding box center [76, 162] width 97 height 32
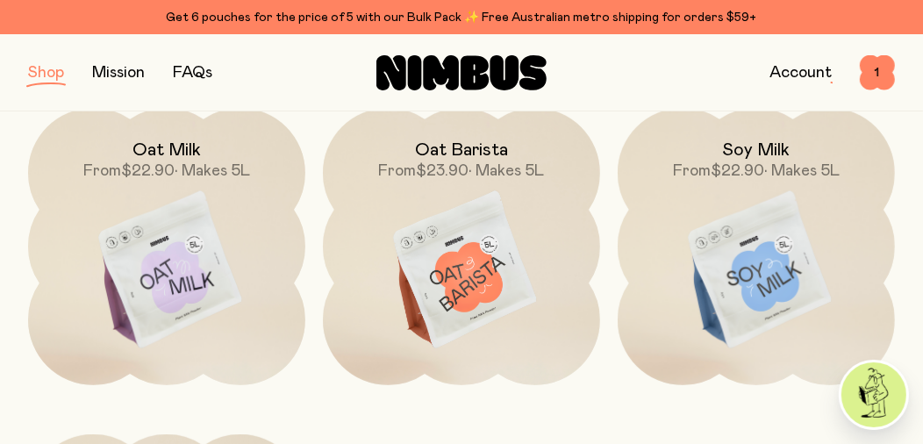
scroll to position [526, 0]
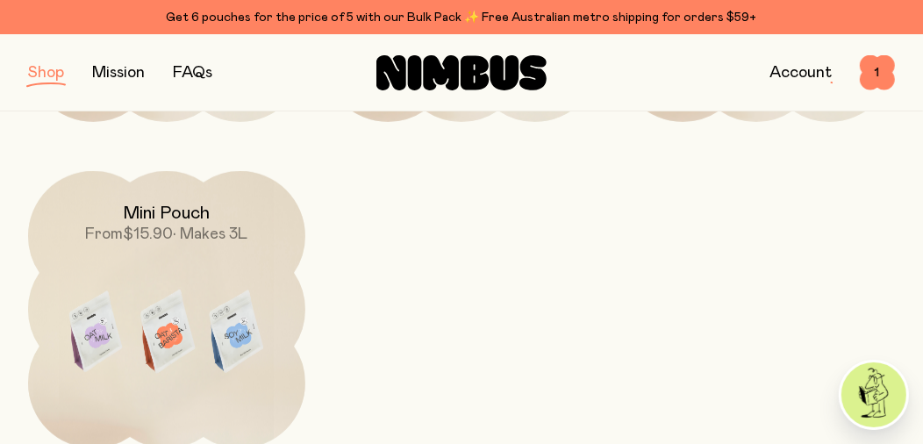
click at [161, 389] on img at bounding box center [166, 334] width 277 height 326
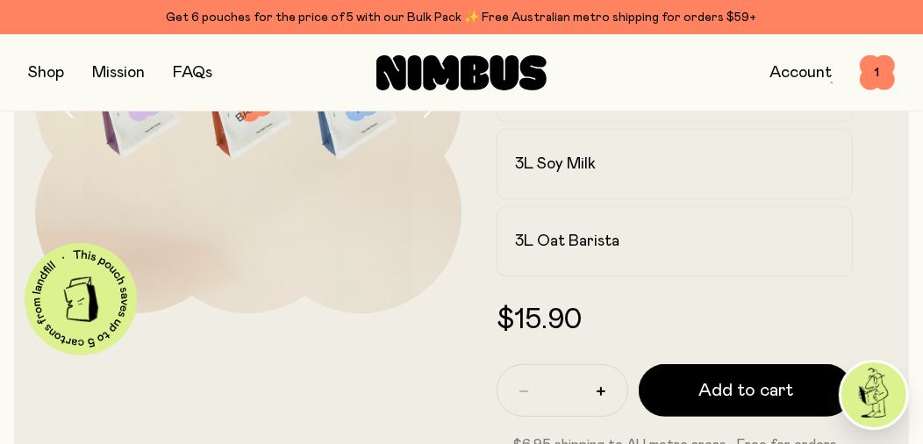
scroll to position [263, 0]
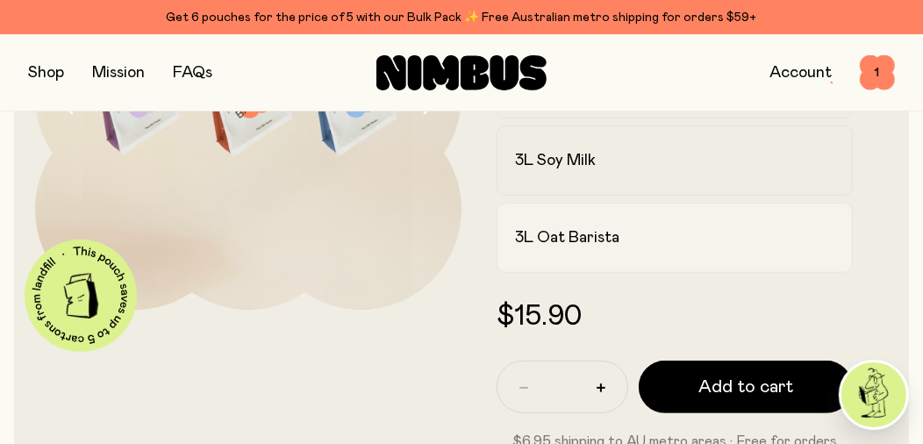
click at [567, 239] on h2 "3L Oat Barista" at bounding box center [567, 237] width 104 height 21
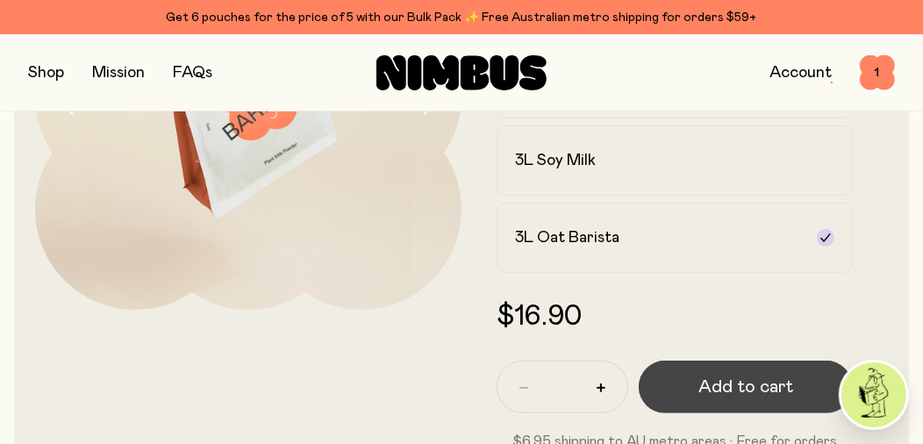
click at [711, 390] on span "Add to cart" at bounding box center [745, 387] width 95 height 25
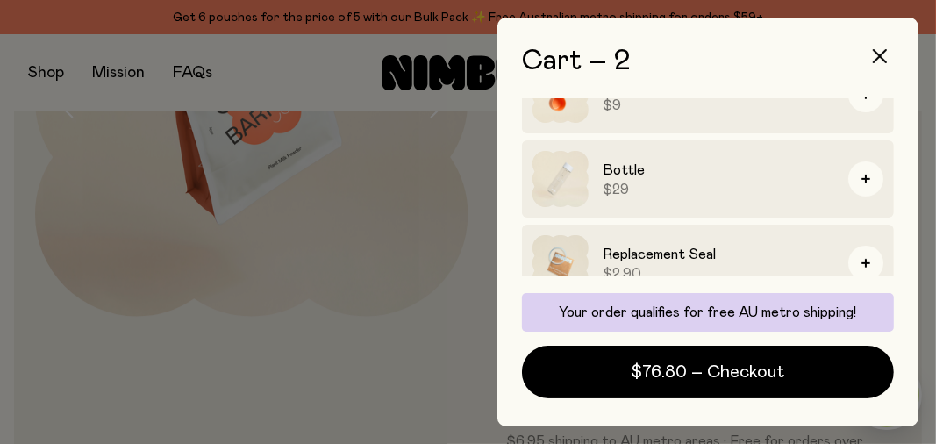
scroll to position [496, 0]
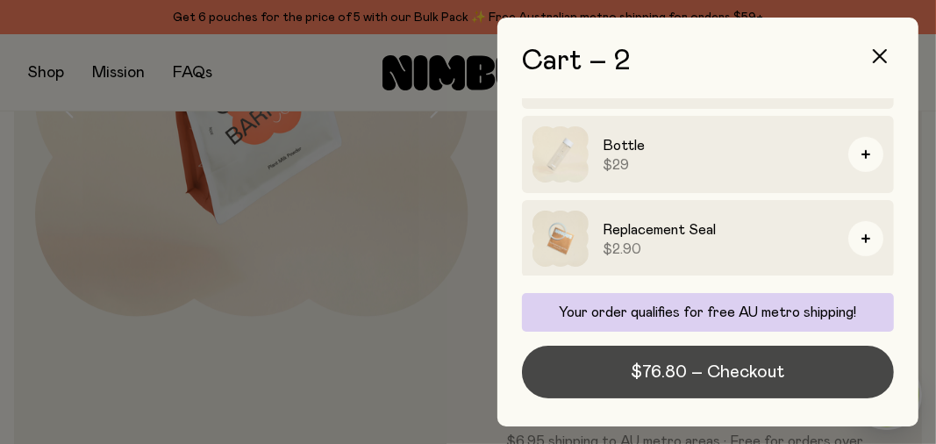
click at [743, 378] on span "$76.80 – Checkout" at bounding box center [709, 372] width 154 height 25
